Goal: Complete application form

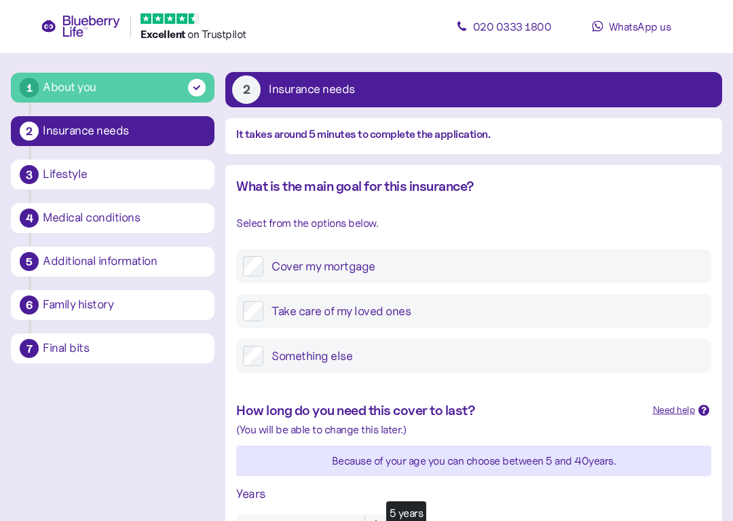
scroll to position [58, 0]
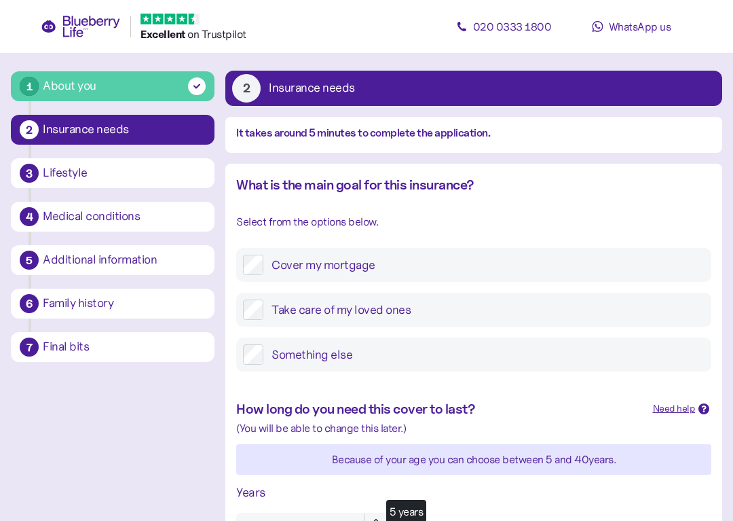
click at [261, 294] on div "Take care of my loved ones" at bounding box center [473, 310] width 475 height 34
click at [267, 310] on label "Take care of my loved ones" at bounding box center [483, 309] width 441 height 20
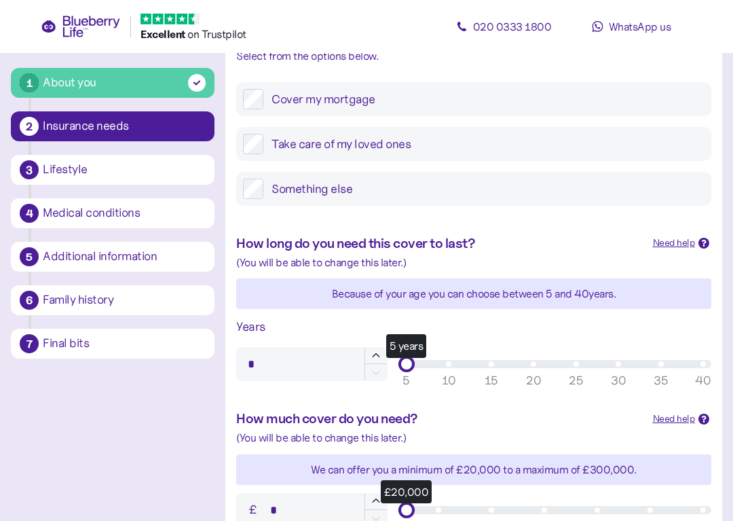
scroll to position [226, 0]
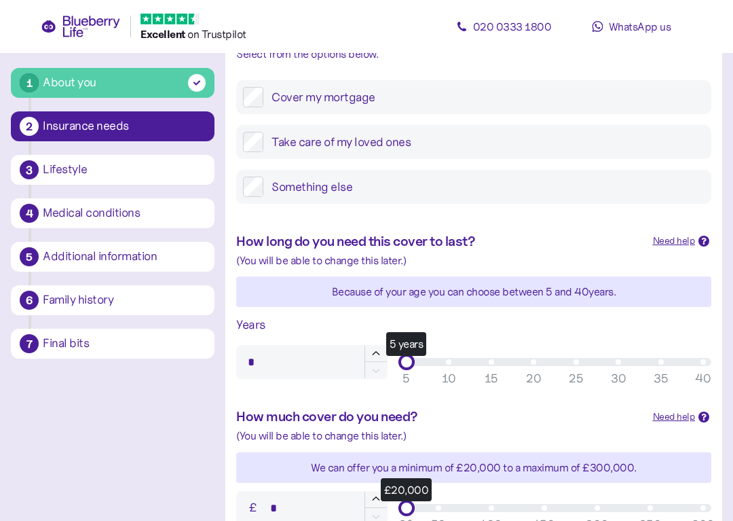
click at [421, 340] on div "Years * 5 years 5 10 15 20 25 30 35 40" at bounding box center [474, 347] width 486 height 75
type input "**"
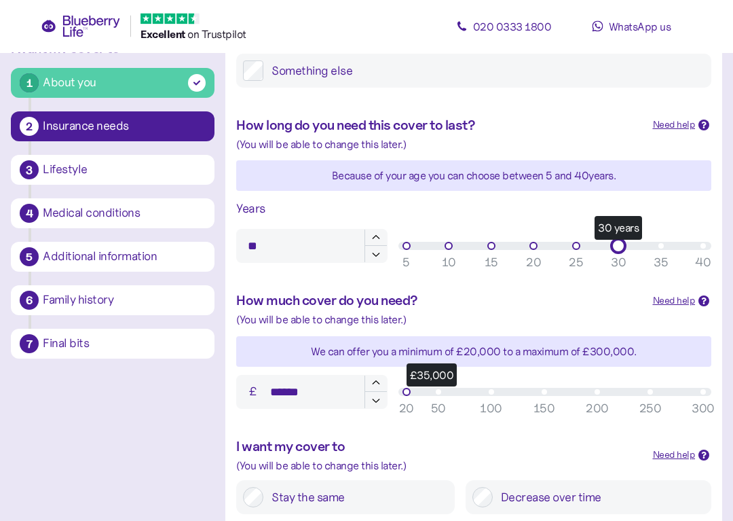
scroll to position [342, 0]
type input "*******"
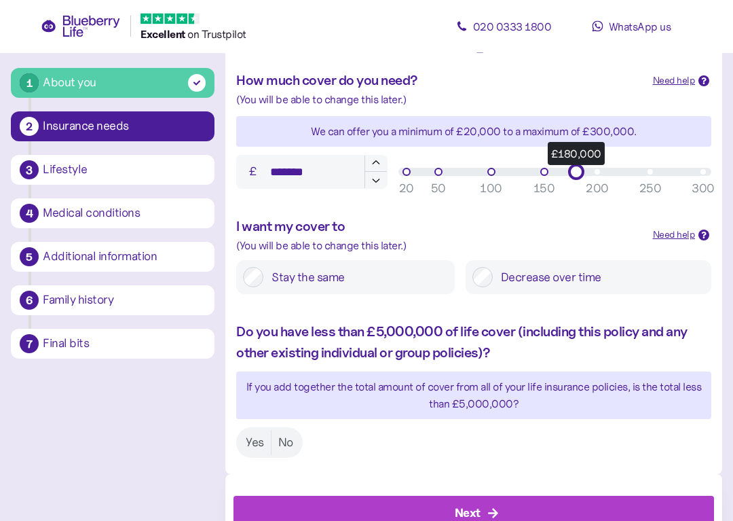
scroll to position [563, 0]
click at [284, 435] on label "No" at bounding box center [286, 441] width 29 height 25
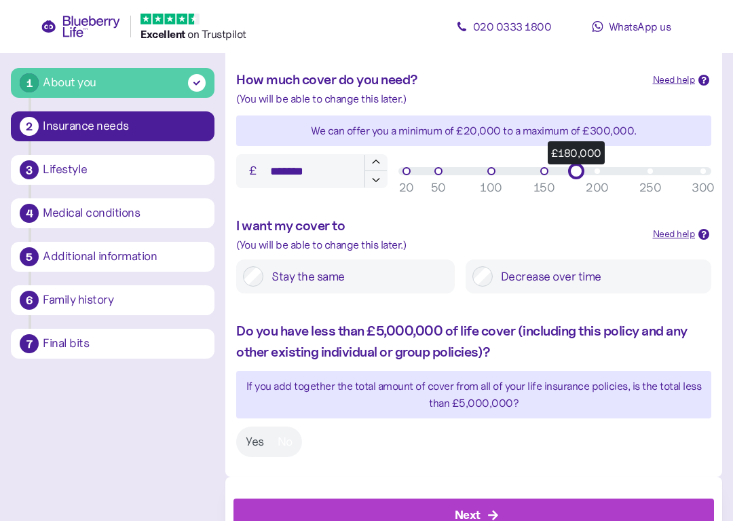
click at [265, 271] on label "Stay the same" at bounding box center [355, 276] width 185 height 20
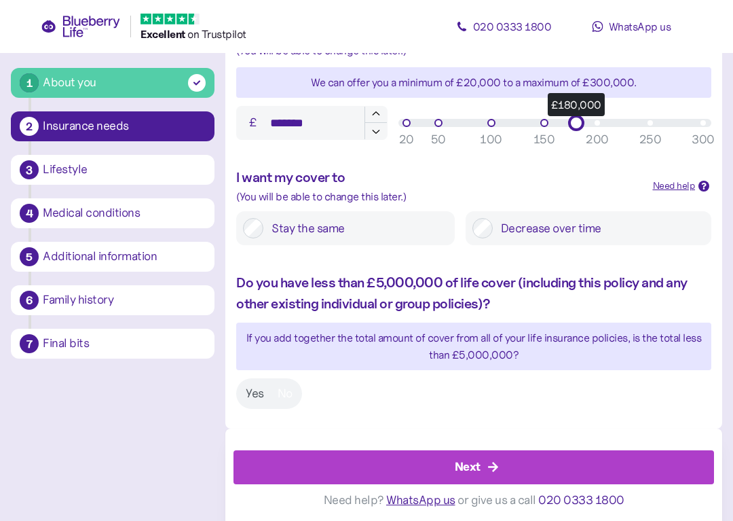
click at [553, 458] on div "Next" at bounding box center [477, 467] width 450 height 33
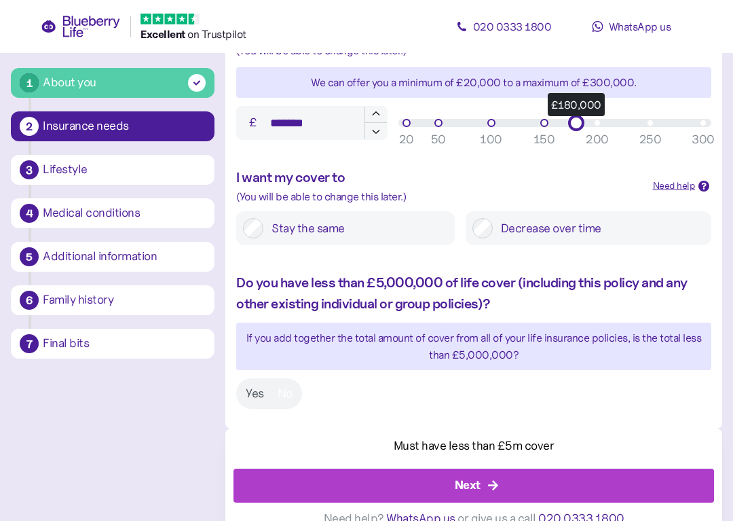
click at [253, 381] on label "Yes" at bounding box center [255, 393] width 32 height 25
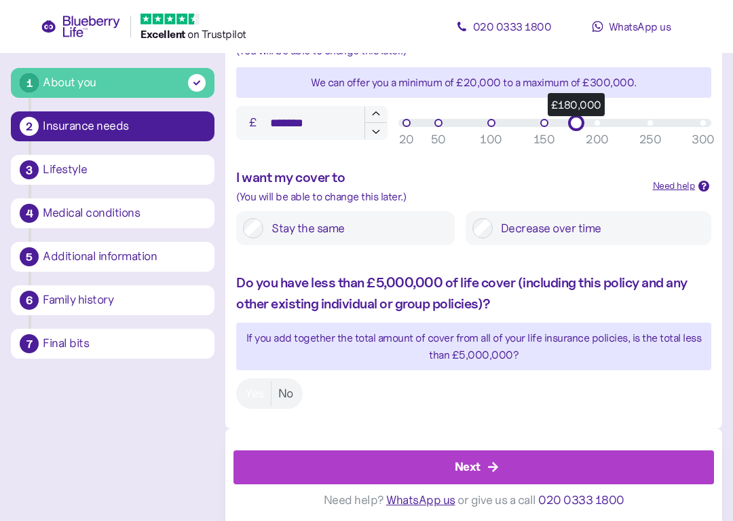
scroll to position [606, 0]
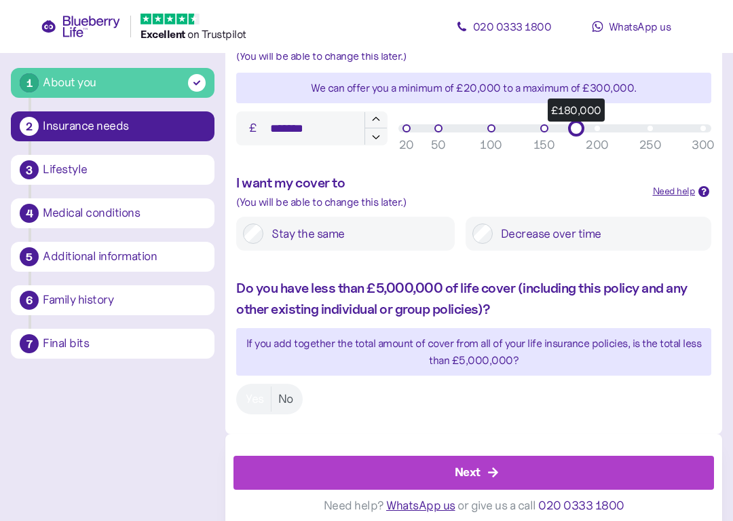
click at [548, 463] on div "Next" at bounding box center [477, 472] width 450 height 33
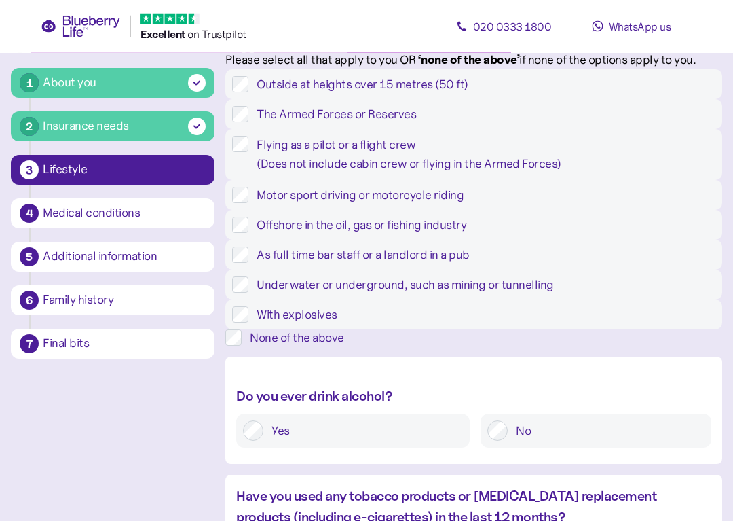
scroll to position [192, 0]
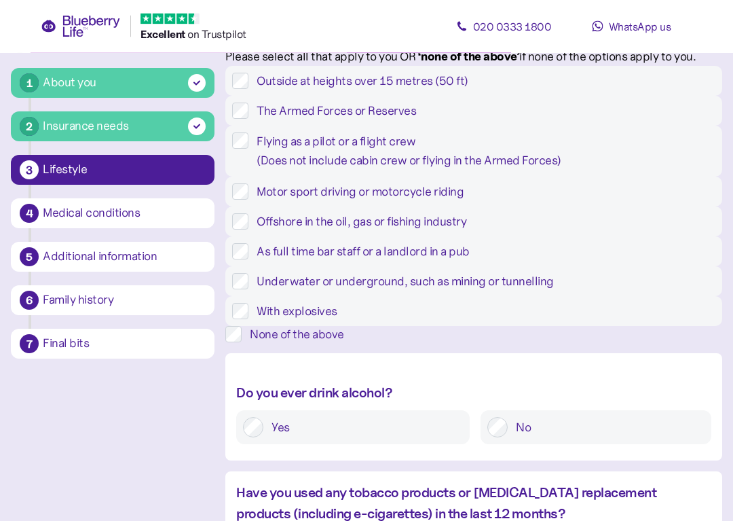
click at [262, 343] on label "None of the above" at bounding box center [482, 335] width 481 height 16
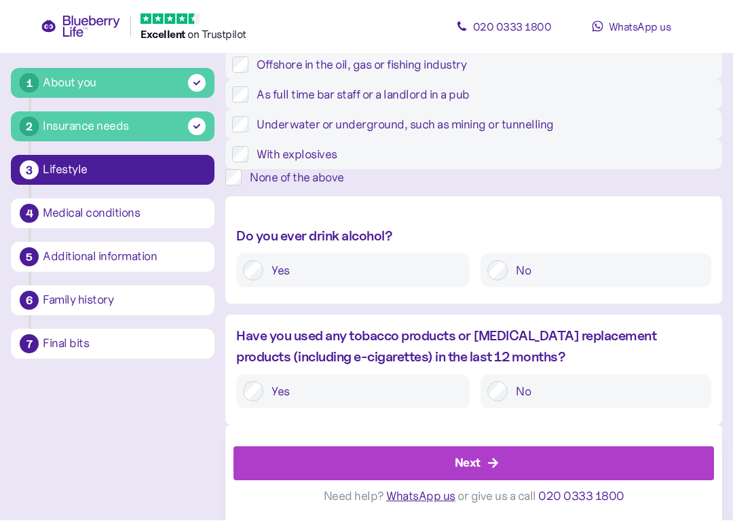
scroll to position [406, 0]
click at [289, 281] on label "Yes" at bounding box center [363, 271] width 200 height 20
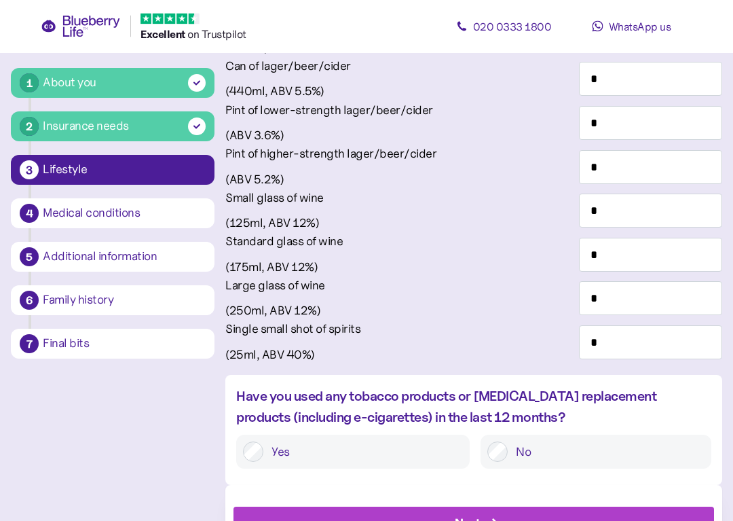
scroll to position [724, 0]
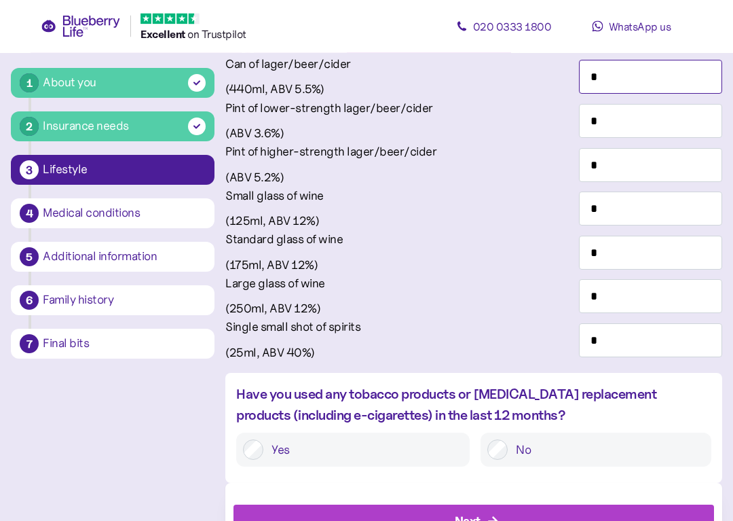
click at [682, 94] on input "*" at bounding box center [650, 77] width 143 height 34
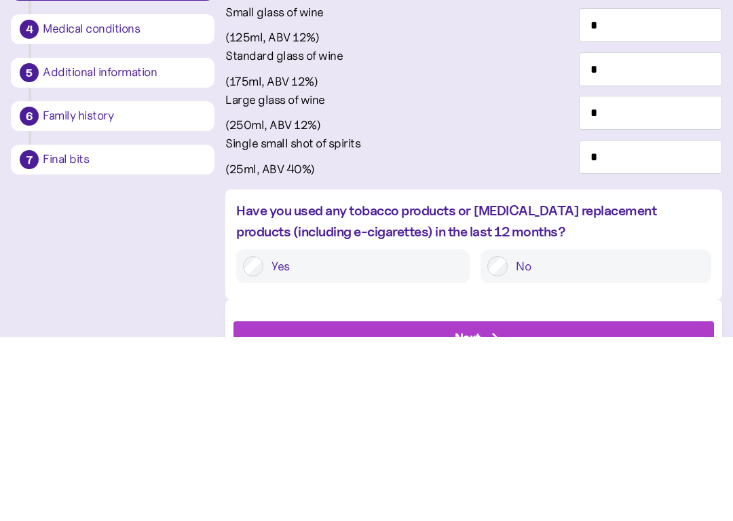
type input "*"
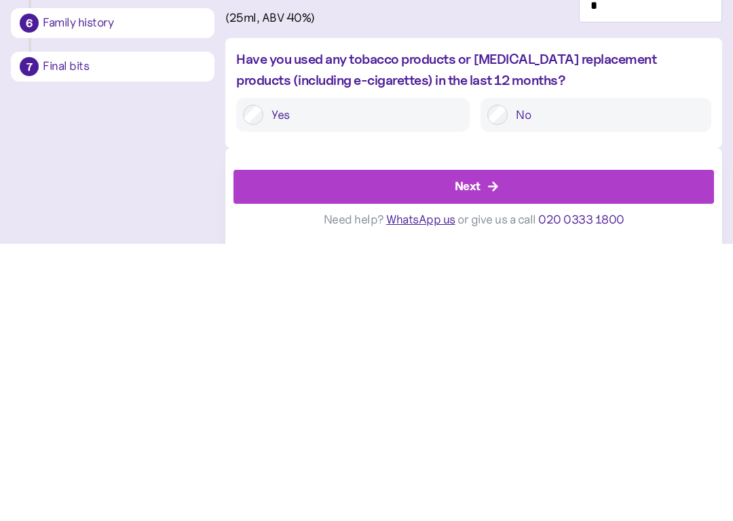
scroll to position [952, 0]
type input "*"
click at [679, 221] on input "*" at bounding box center [650, 238] width 143 height 34
type input "*"
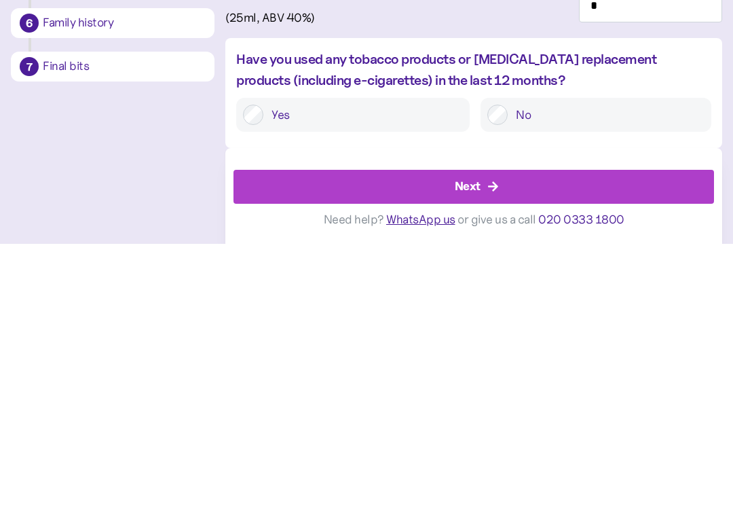
click at [569, 382] on label "No" at bounding box center [606, 392] width 197 height 20
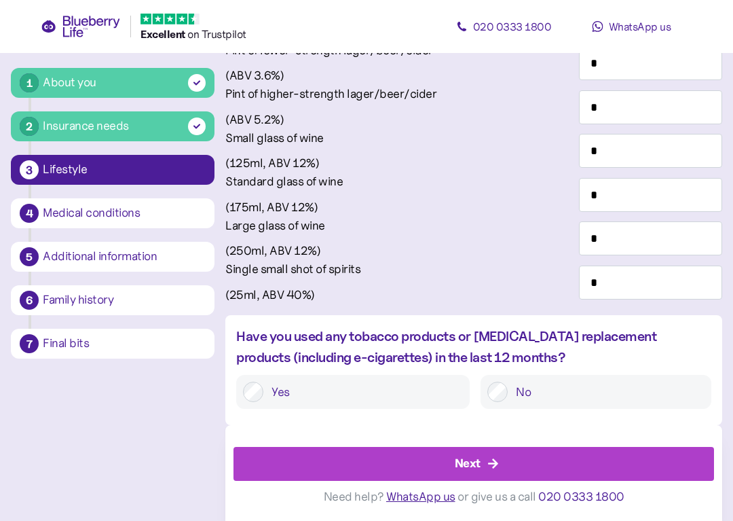
click at [551, 470] on div "Next" at bounding box center [477, 463] width 450 height 33
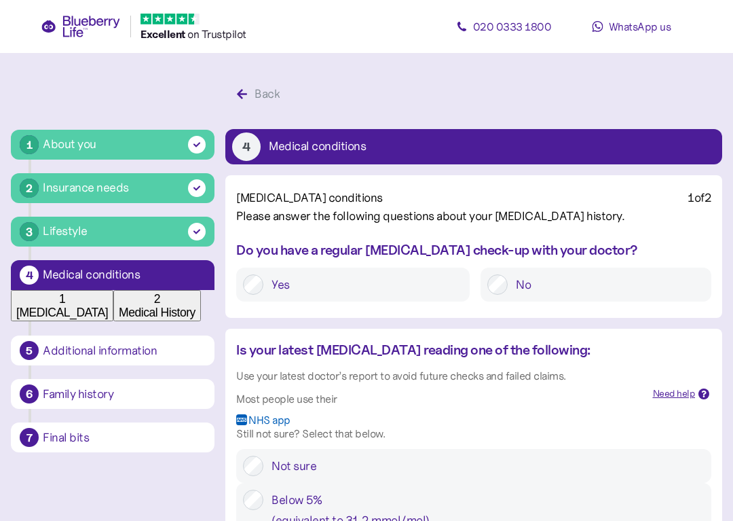
click at [320, 295] on label "Yes" at bounding box center [363, 284] width 200 height 20
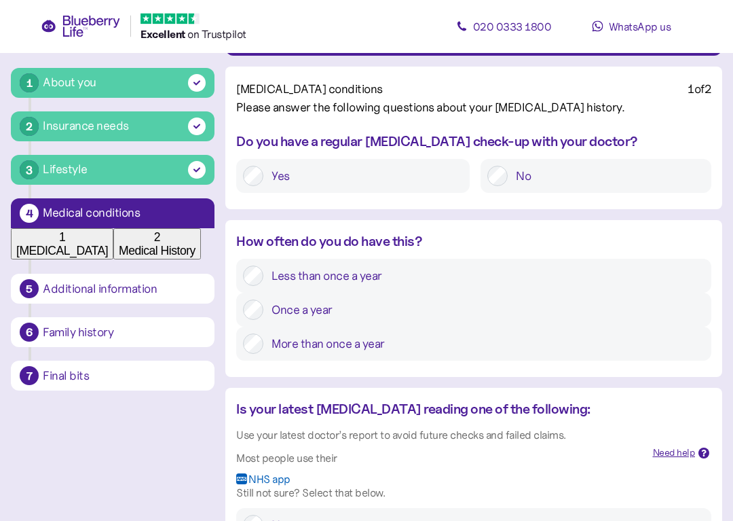
scroll to position [109, 0]
click at [583, 354] on label "More than once a year" at bounding box center [483, 343] width 441 height 20
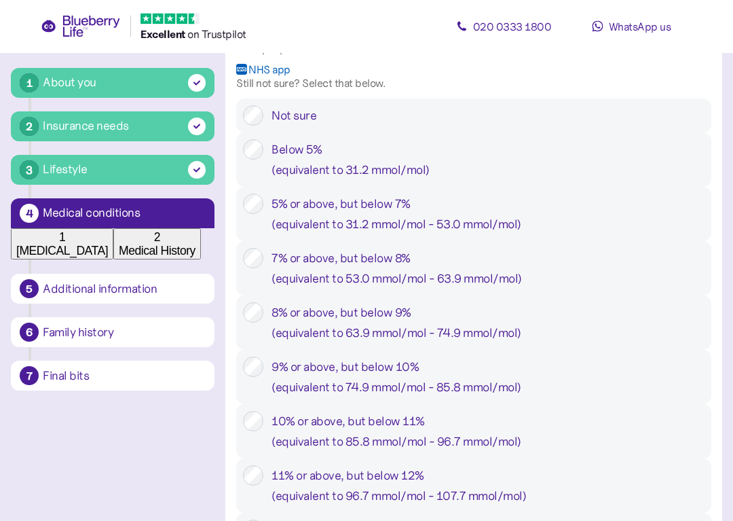
scroll to position [519, 0]
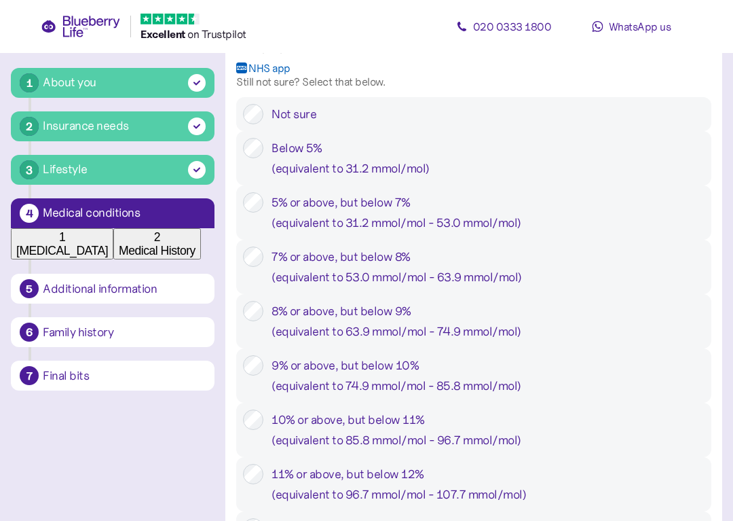
click at [553, 287] on div "7% or above, but below 8% ( equivalent to 53.0 mmol/mol - 63.9 mmol/mol )" at bounding box center [488, 266] width 433 height 41
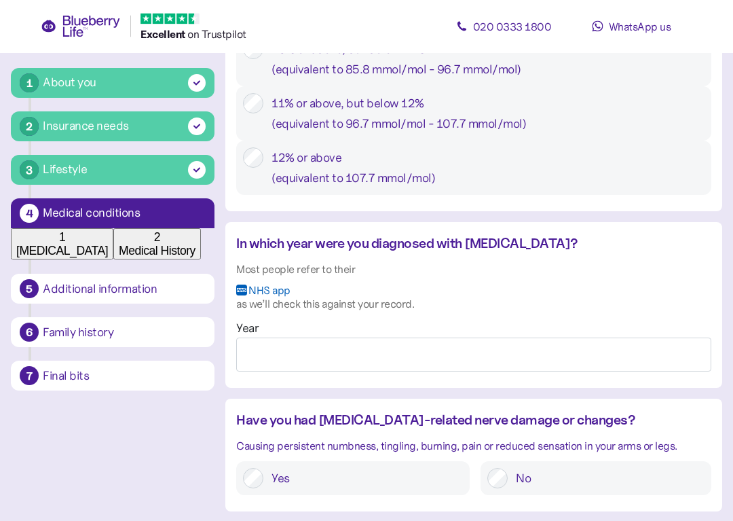
scroll to position [891, 0]
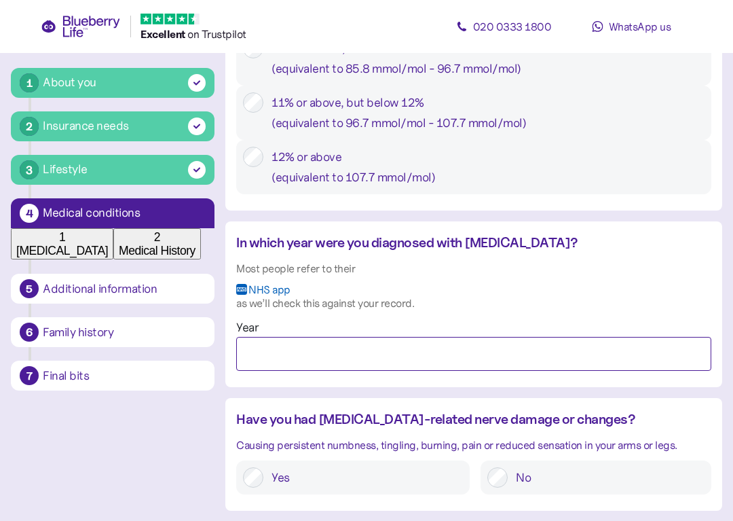
click at [530, 371] on input "Year" at bounding box center [473, 354] width 475 height 34
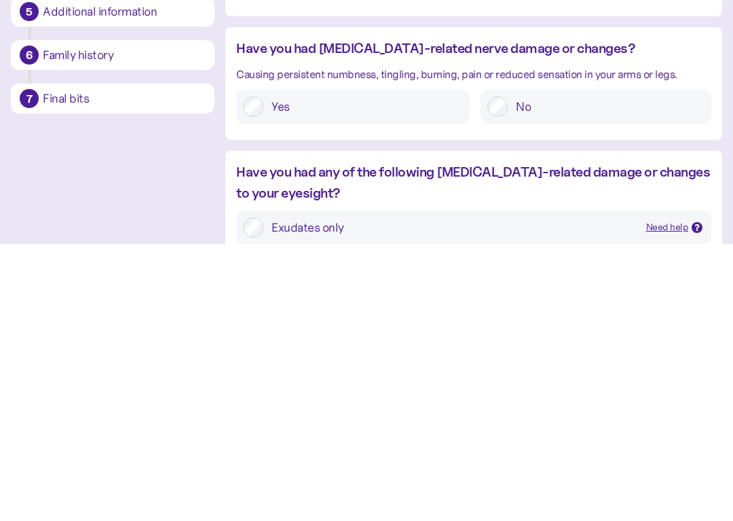
scroll to position [986, 0]
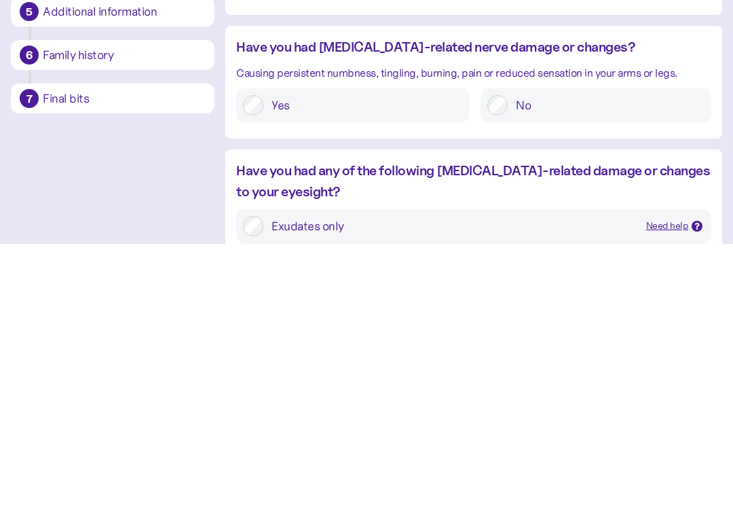
type input "****"
click at [576, 372] on label "No" at bounding box center [606, 382] width 197 height 20
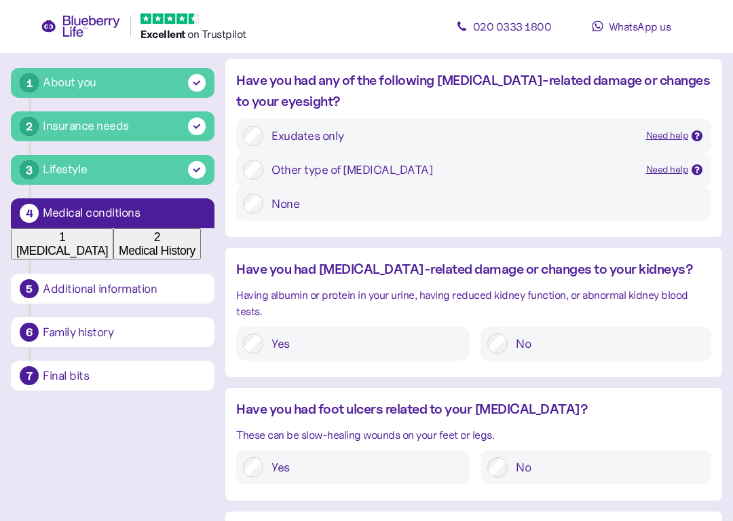
scroll to position [1354, 0]
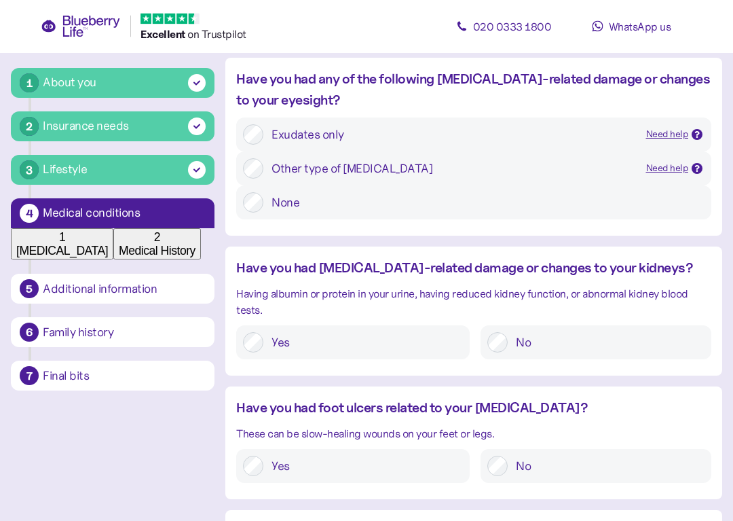
click at [569, 179] on div "Other type of [MEDICAL_DATA]" at bounding box center [454, 169] width 364 height 20
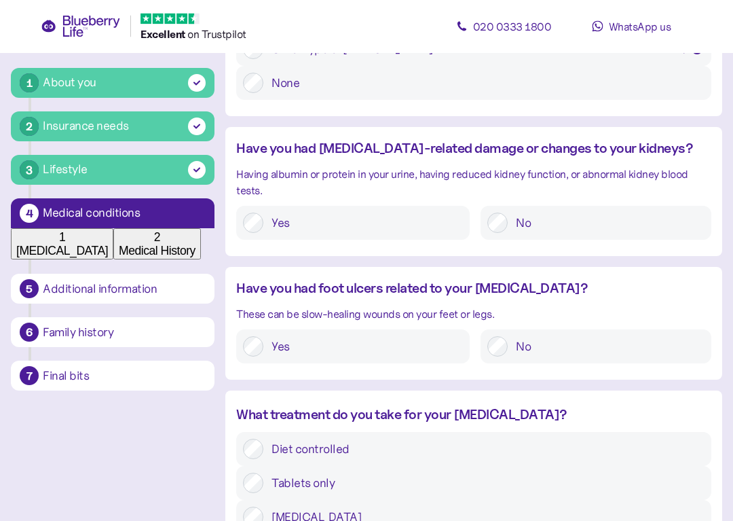
click at [588, 234] on label "No" at bounding box center [606, 223] width 197 height 20
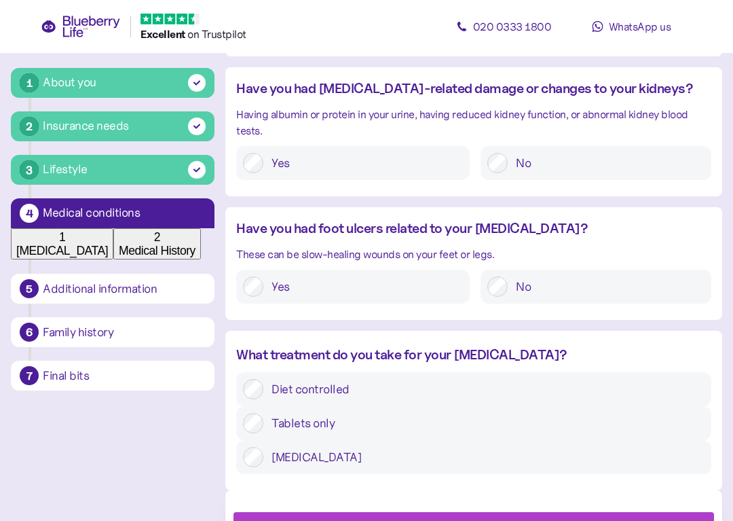
scroll to position [1537, 0]
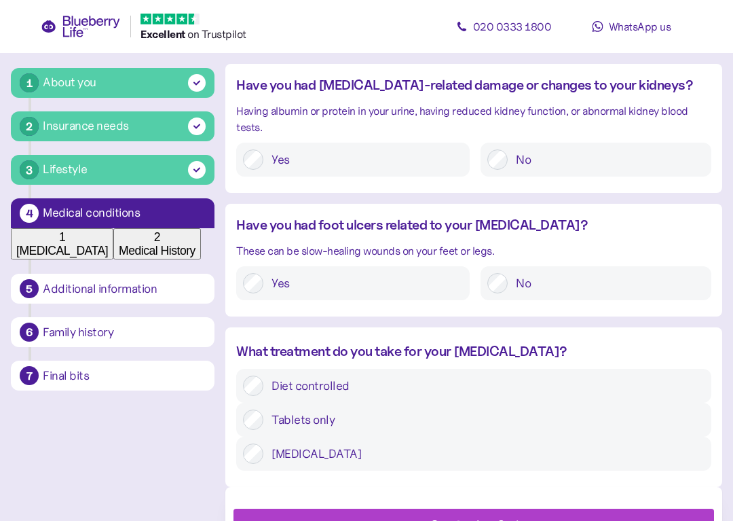
click at [589, 293] on label "No" at bounding box center [606, 283] width 197 height 20
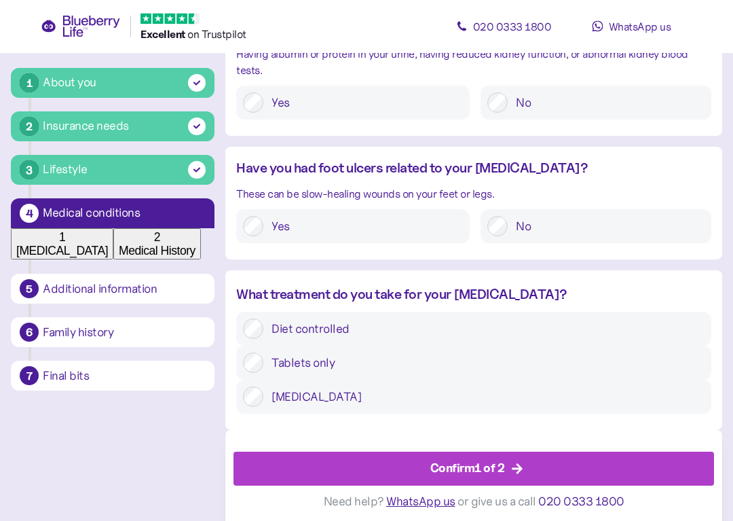
scroll to position [1594, 0]
click at [654, 386] on label "[MEDICAL_DATA]" at bounding box center [483, 396] width 441 height 20
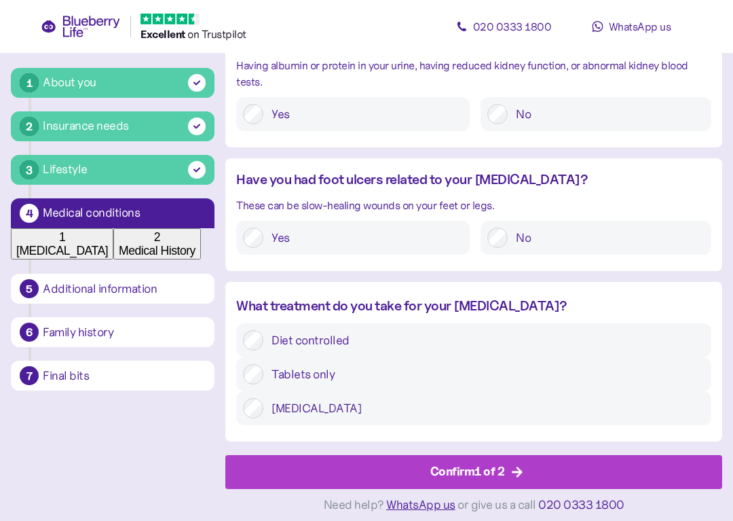
click at [558, 468] on div "Confirm 1 of 2" at bounding box center [477, 471] width 466 height 33
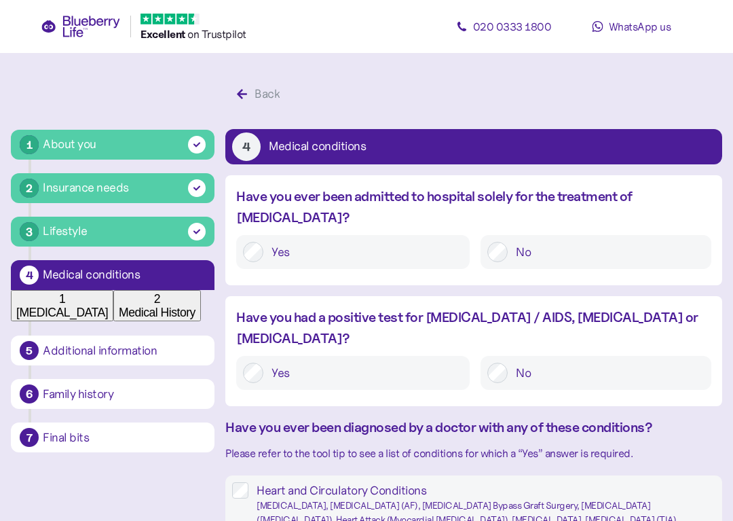
click at [568, 362] on label "No" at bounding box center [606, 372] width 197 height 20
click at [572, 242] on label "No" at bounding box center [606, 252] width 197 height 20
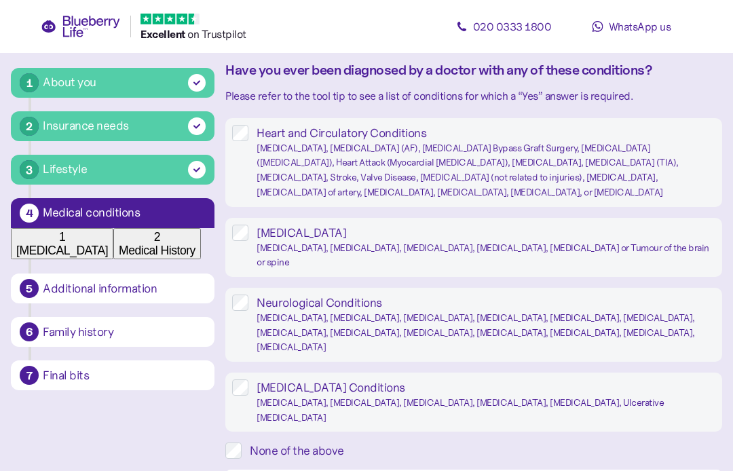
scroll to position [354, 0]
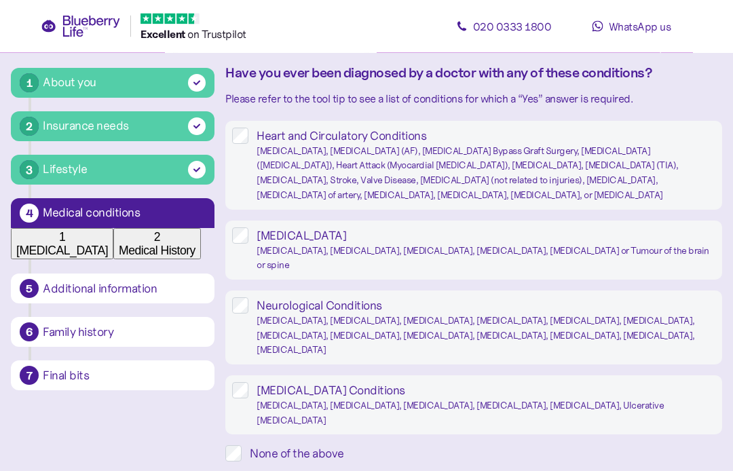
click at [249, 122] on div "Heart and Circulatory Conditions [MEDICAL_DATA], [MEDICAL_DATA] (AF), [MEDICAL_…" at bounding box center [473, 166] width 497 height 89
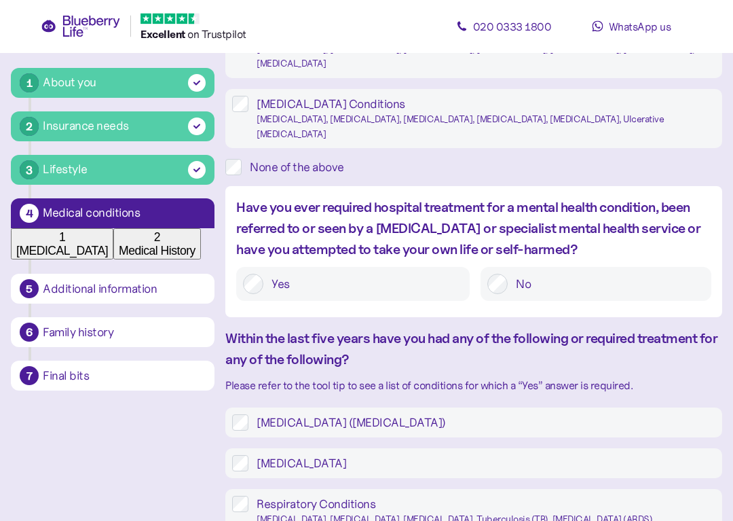
scroll to position [641, 0]
click at [593, 314] on div "Have you ever required hospital treatment for a mental health condition, been r…" at bounding box center [473, 255] width 497 height 117
click at [574, 294] on label "No" at bounding box center [606, 284] width 197 height 20
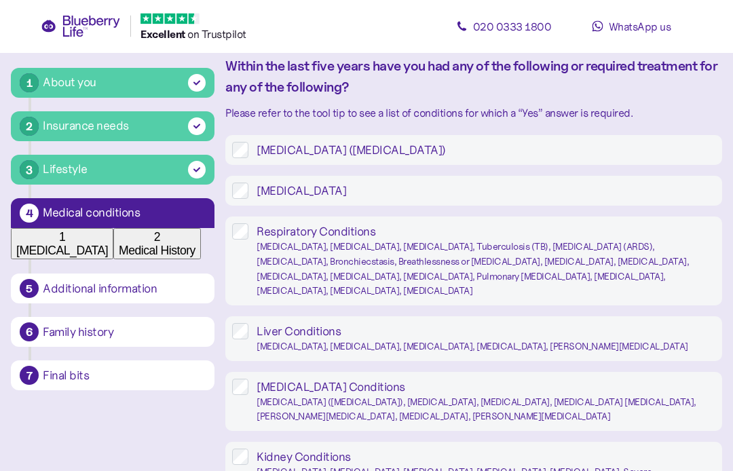
scroll to position [913, 0]
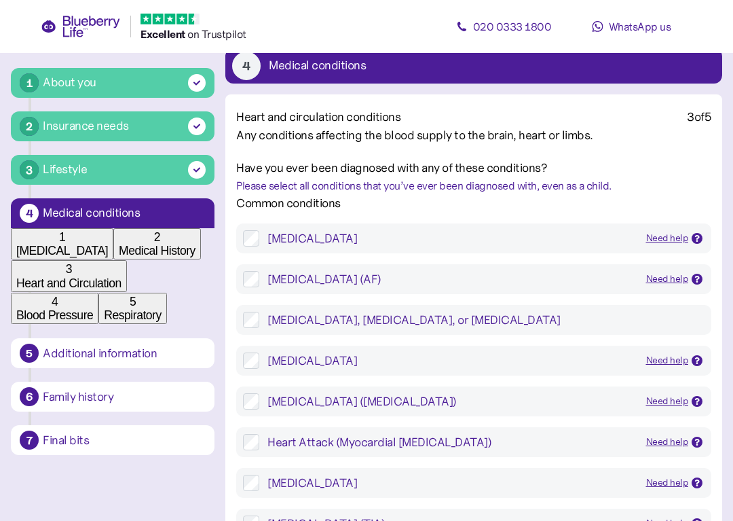
scroll to position [83, 0]
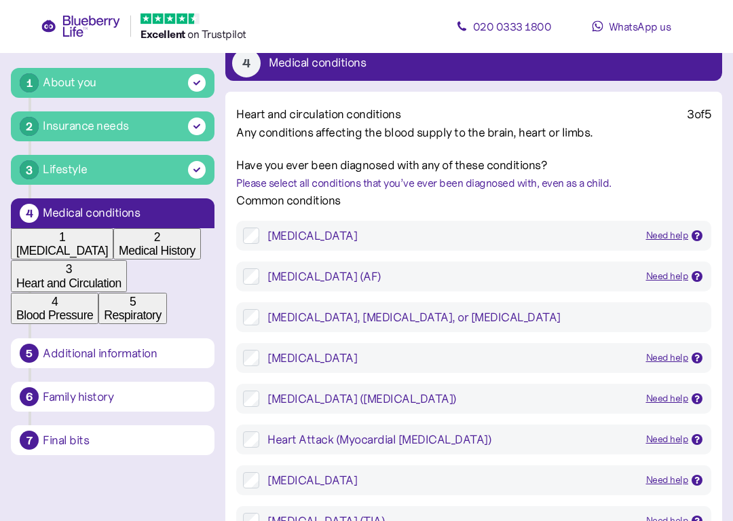
click at [518, 251] on div "[MEDICAL_DATA] Need help [MEDICAL_DATA] caused by reduced blood flow to the hea…" at bounding box center [473, 236] width 475 height 30
click at [502, 244] on div "[MEDICAL_DATA]" at bounding box center [451, 236] width 368 height 16
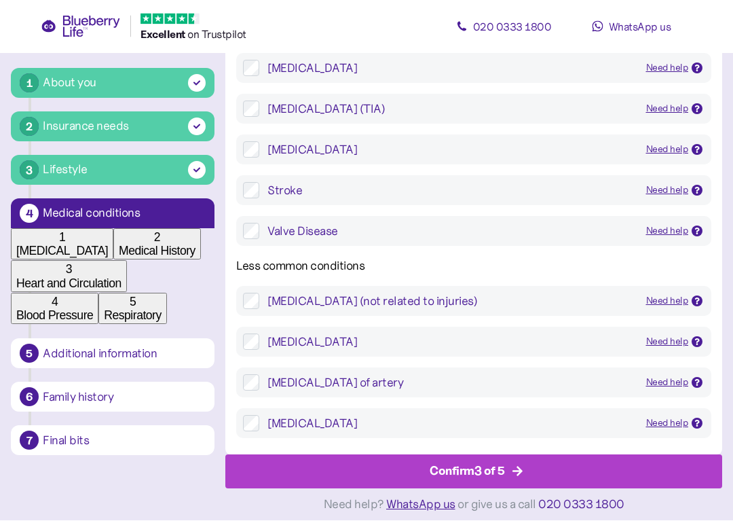
scroll to position [616, 0]
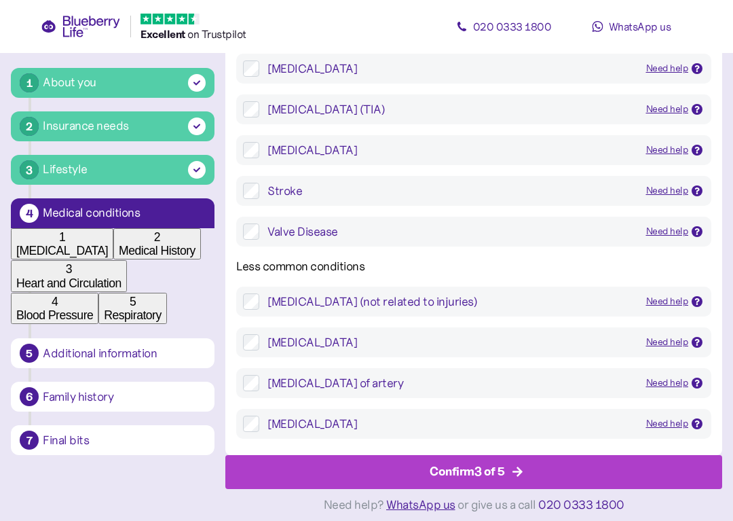
click at [538, 455] on div "Confirm 3 of 5" at bounding box center [477, 471] width 466 height 33
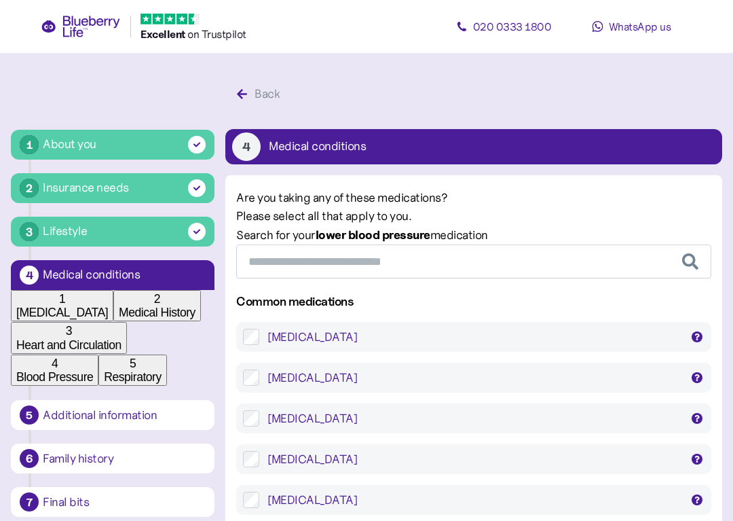
click at [523, 345] on div "[MEDICAL_DATA]" at bounding box center [473, 337] width 413 height 16
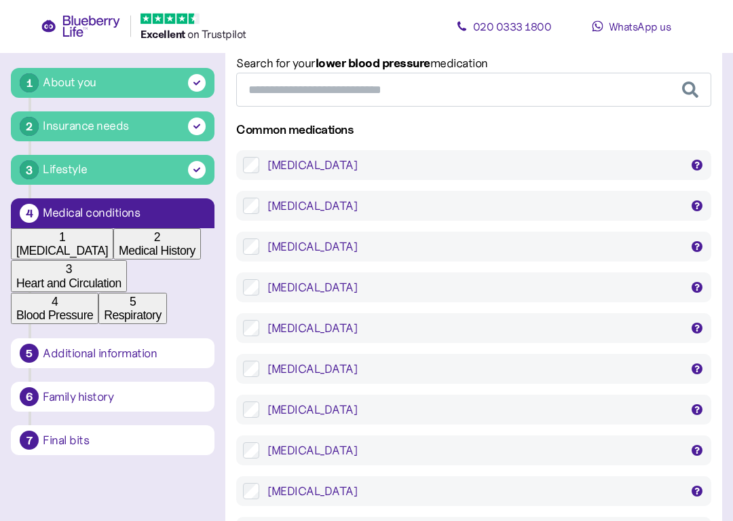
scroll to position [172, 0]
click at [553, 255] on div "[MEDICAL_DATA]" at bounding box center [473, 246] width 413 height 16
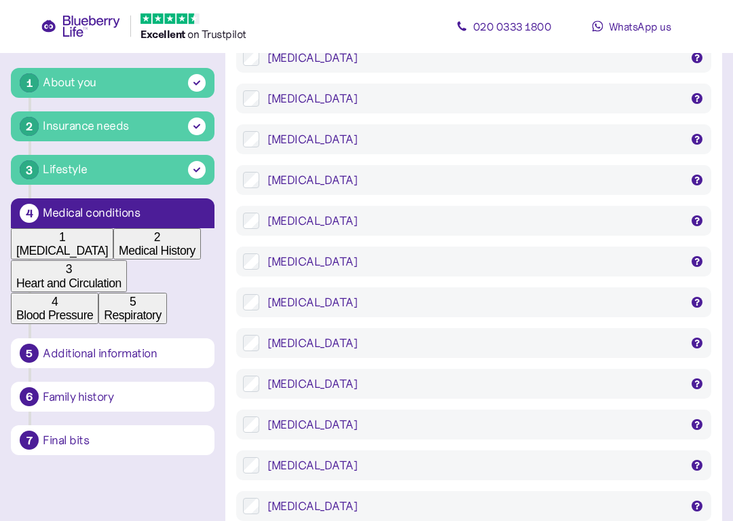
scroll to position [360, 0]
click at [544, 229] on div "[MEDICAL_DATA]" at bounding box center [473, 220] width 413 height 16
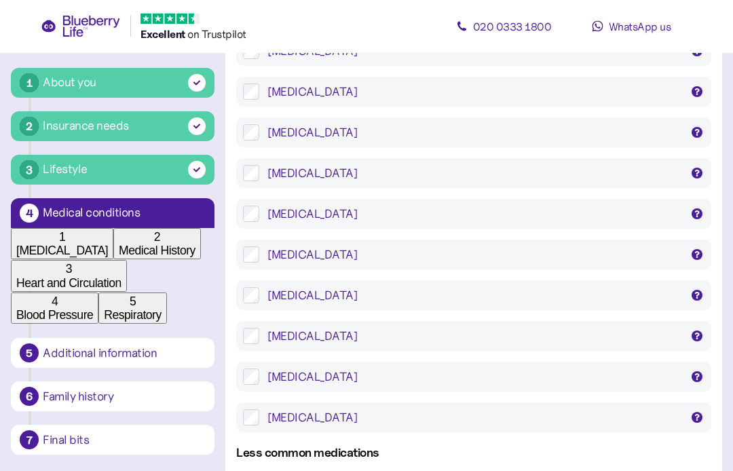
scroll to position [527, 0]
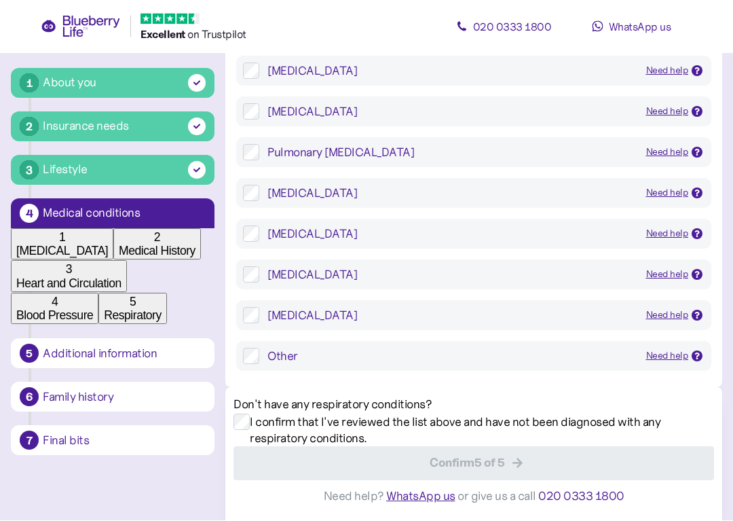
scroll to position [768, 0]
click at [513, 365] on div "Other" at bounding box center [451, 356] width 368 height 16
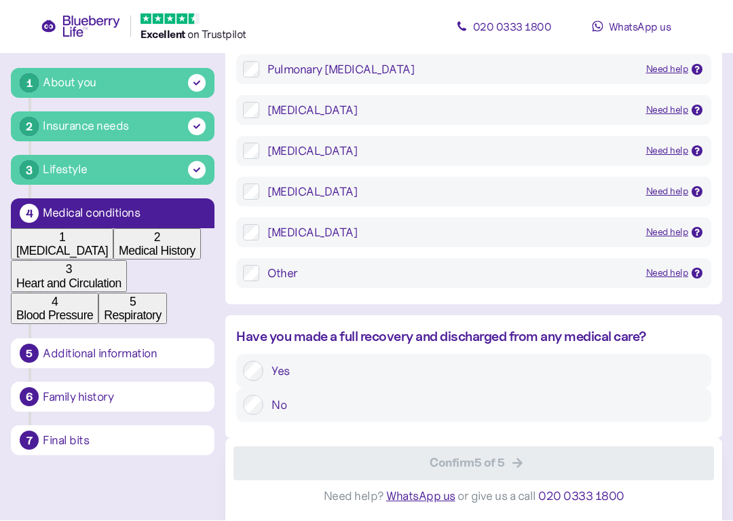
scroll to position [937, 0]
click at [555, 361] on label "Yes" at bounding box center [483, 371] width 441 height 20
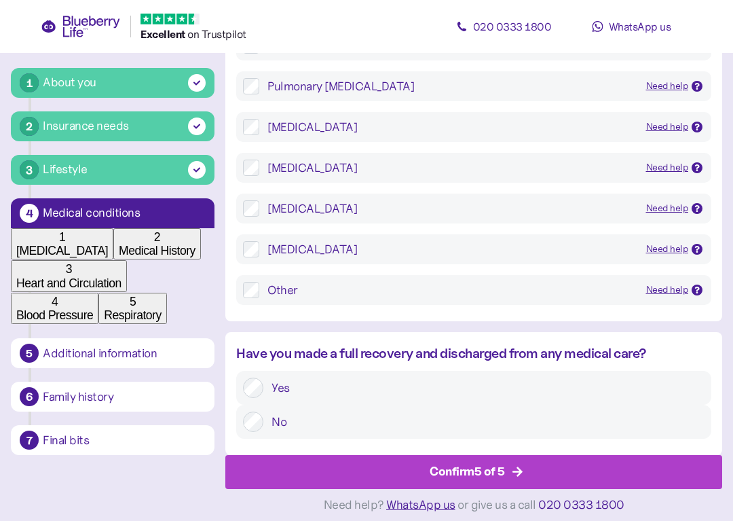
click at [545, 455] on div "Confirm 5 of 5" at bounding box center [477, 471] width 466 height 33
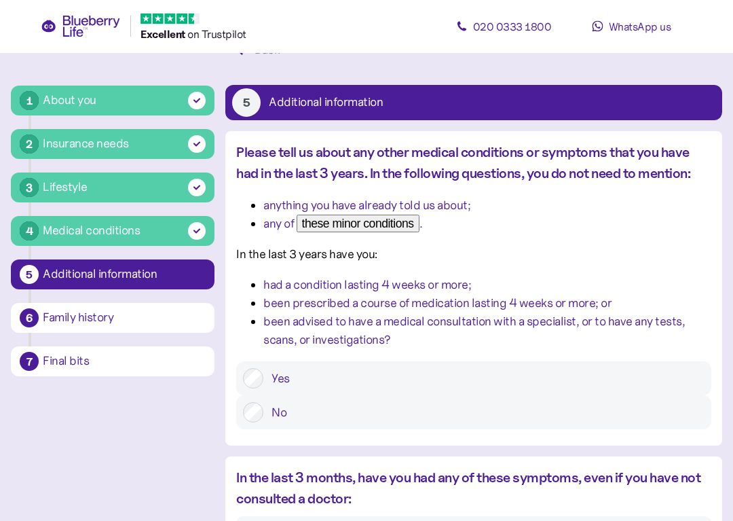
scroll to position [46, 0]
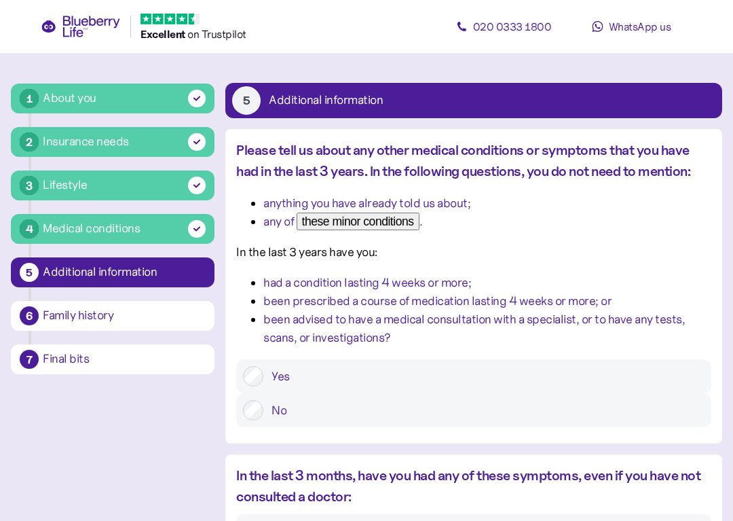
click at [568, 420] on label "No" at bounding box center [483, 410] width 441 height 20
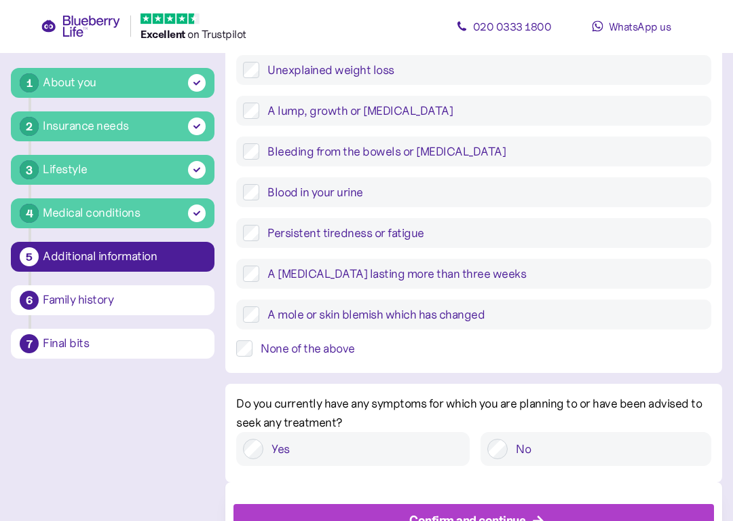
scroll to position [505, 0]
click at [525, 356] on div "None of the above" at bounding box center [486, 348] width 451 height 16
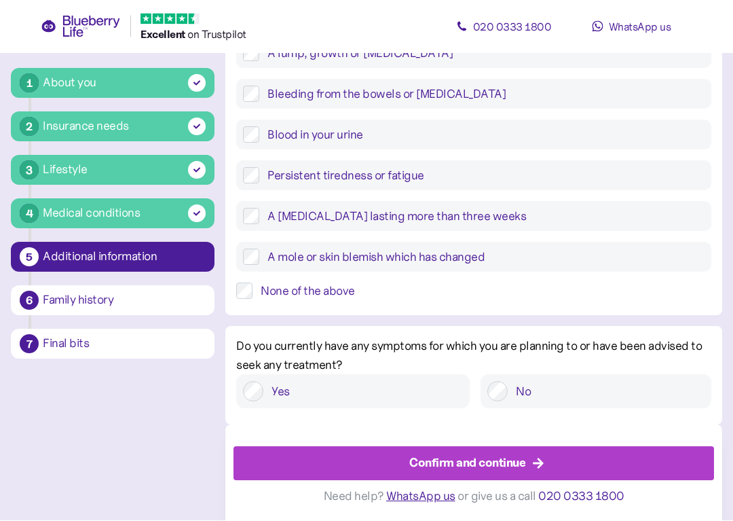
scroll to position [595, 0]
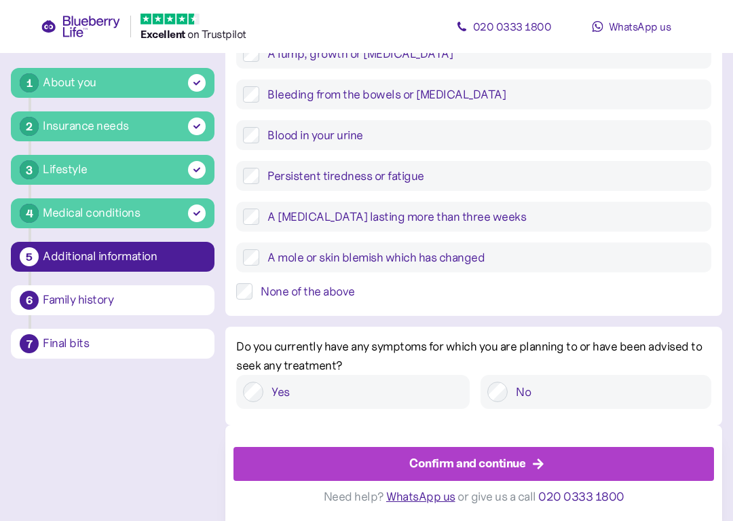
click at [571, 386] on label "No" at bounding box center [606, 392] width 197 height 20
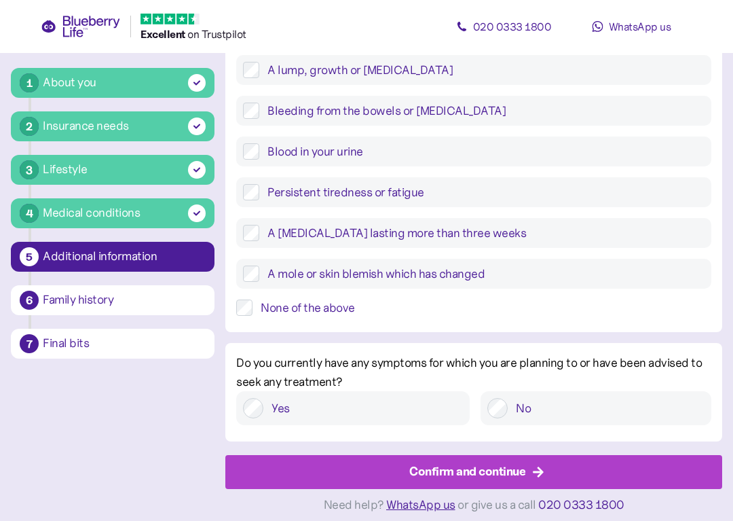
click at [563, 463] on div "Confirm and continue" at bounding box center [477, 471] width 466 height 33
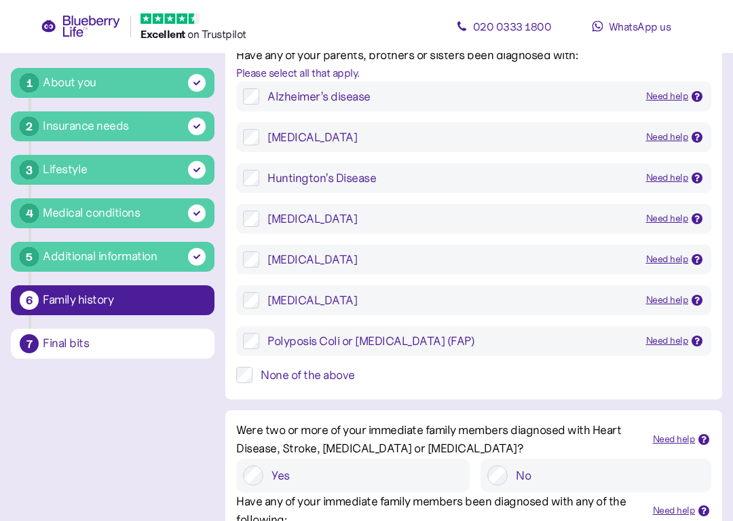
scroll to position [141, 0]
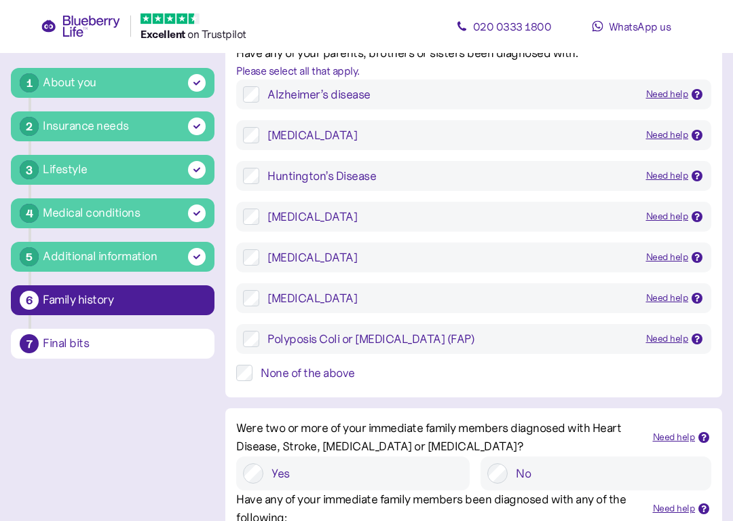
click at [538, 382] on div "None of the above" at bounding box center [486, 373] width 451 height 16
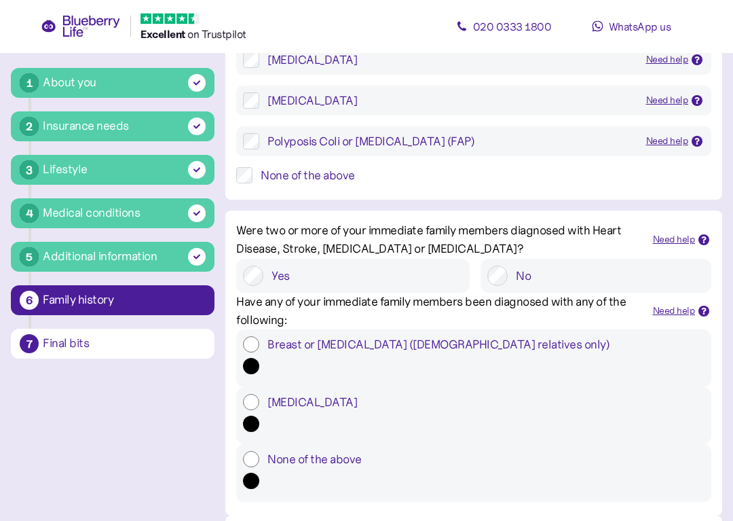
scroll to position [339, 0]
click at [549, 286] on label "No" at bounding box center [606, 275] width 197 height 20
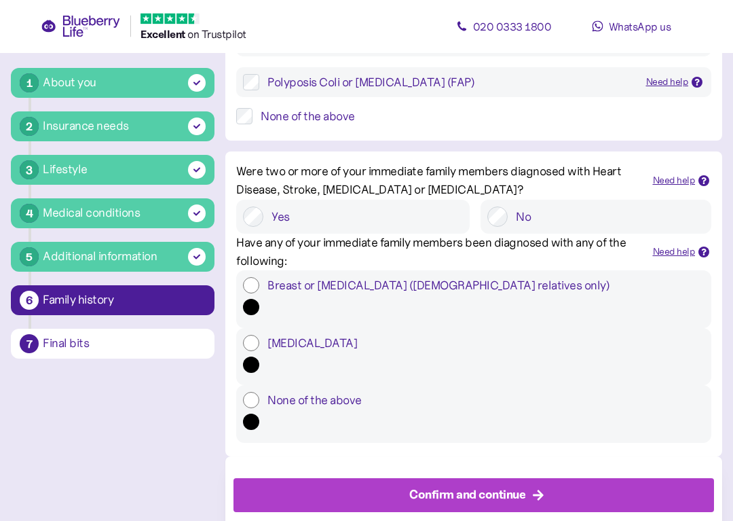
scroll to position [409, 0]
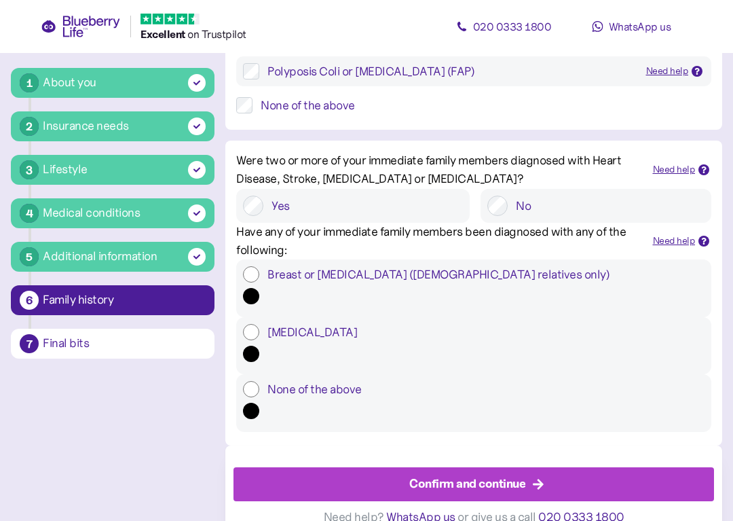
click at [539, 479] on icon "button" at bounding box center [538, 484] width 10 height 10
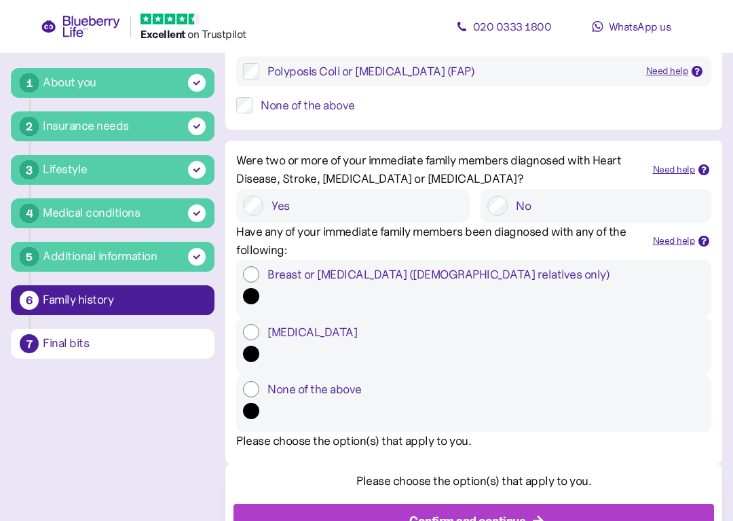
click at [542, 397] on label "None of the above" at bounding box center [481, 389] width 445 height 16
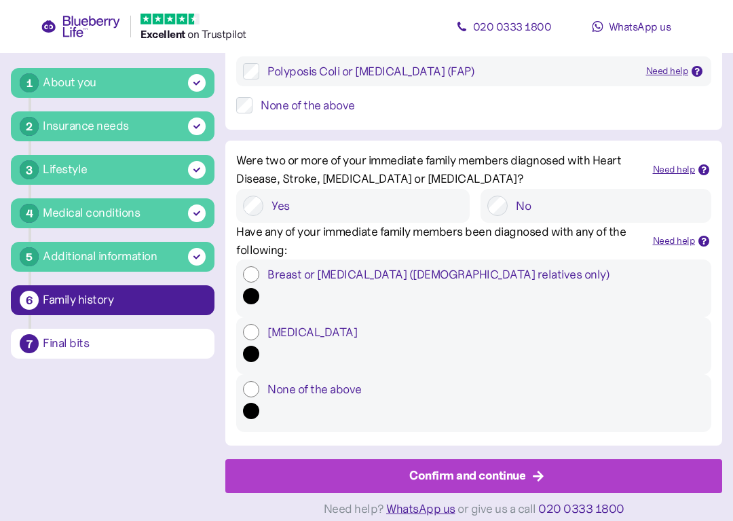
click at [570, 466] on div "Confirm and continue" at bounding box center [477, 476] width 466 height 33
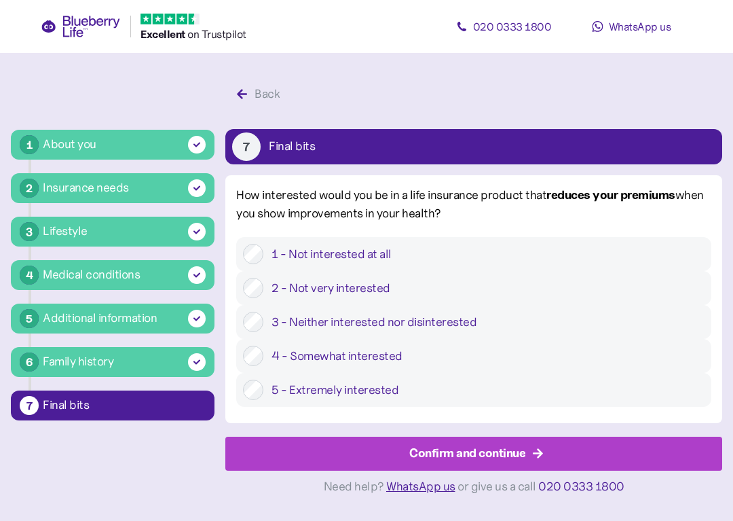
click at [553, 332] on label "3 - Neither interested nor disinterested" at bounding box center [483, 322] width 441 height 20
click at [559, 464] on div "Confirm and continue" at bounding box center [477, 453] width 466 height 33
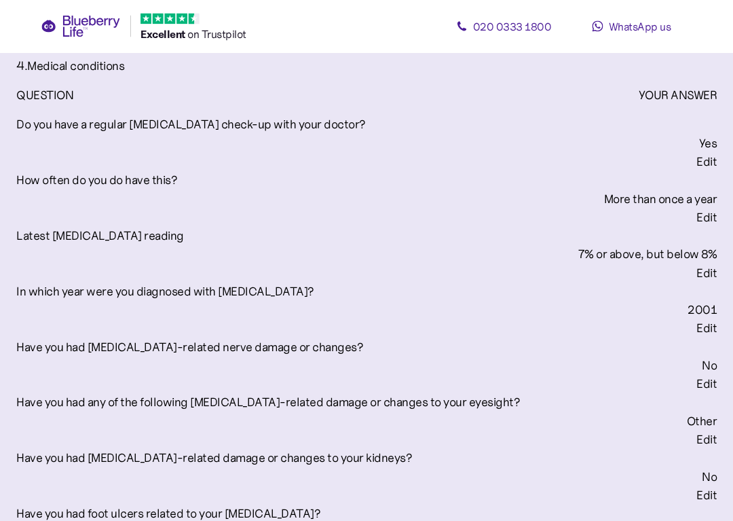
scroll to position [1802, 0]
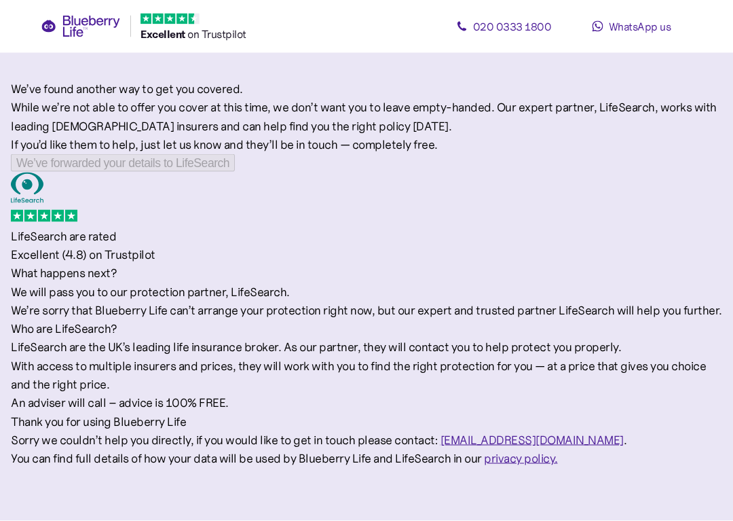
scroll to position [179, 0]
